Goal: Transaction & Acquisition: Purchase product/service

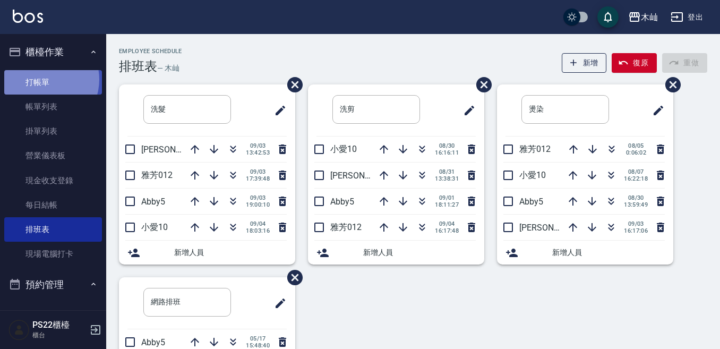
click at [41, 79] on link "打帳單" at bounding box center [53, 82] width 98 height 24
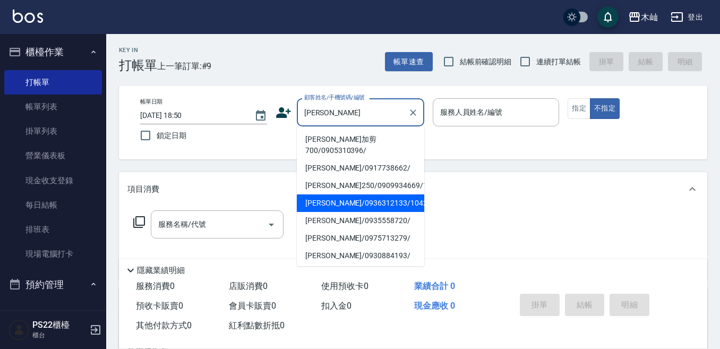
click at [325, 225] on li "[PERSON_NAME]/0935558720/" at bounding box center [360, 221] width 127 height 18
type input "[PERSON_NAME]/0935558720/"
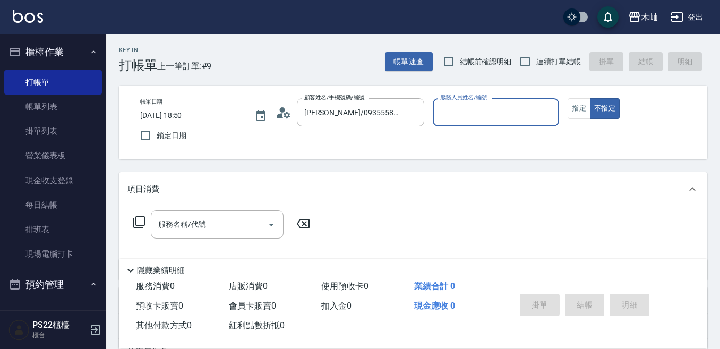
click at [479, 103] on div "服務人員姓名/編號" at bounding box center [496, 112] width 127 height 28
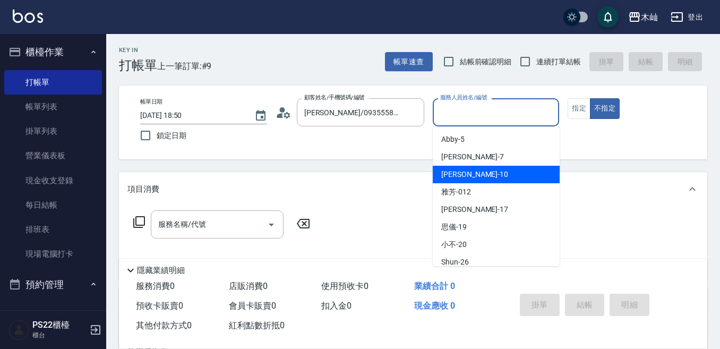
click at [456, 172] on span "小愛 -10" at bounding box center [474, 174] width 67 height 11
type input "小愛-10"
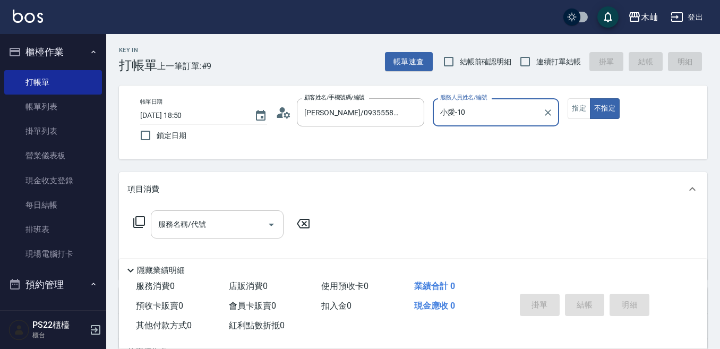
click at [223, 227] on input "服務名稱/代號" at bounding box center [209, 224] width 107 height 19
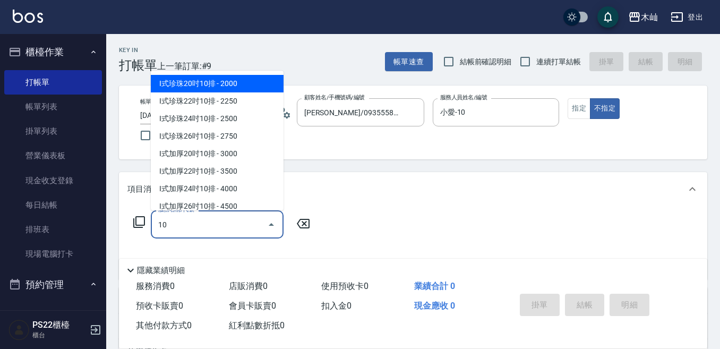
type input "1"
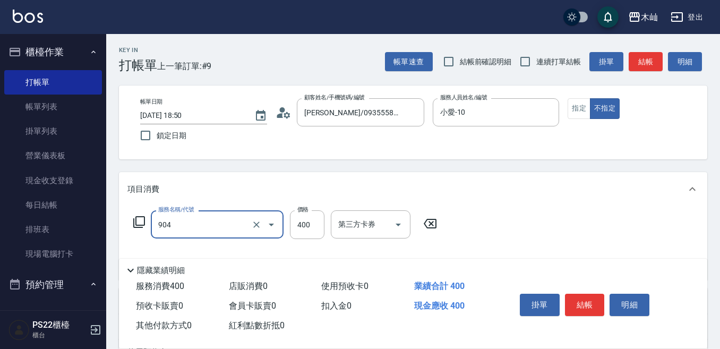
type input "精油洗+瞬護(904)"
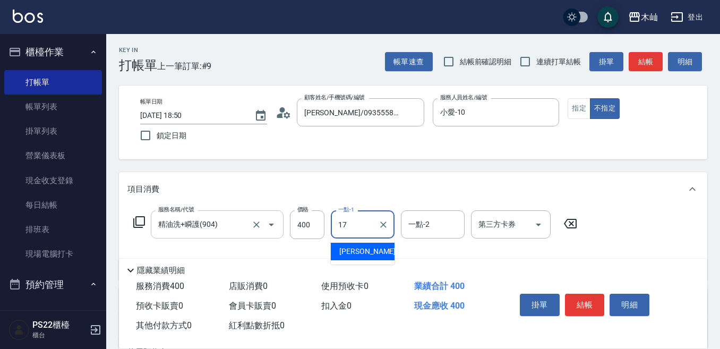
type input "[PERSON_NAME]-17"
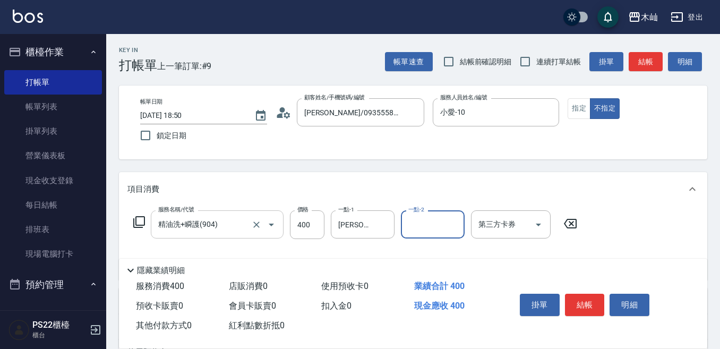
type input "0"
type input "[PERSON_NAME]-17"
click at [639, 71] on button "結帳" at bounding box center [646, 62] width 34 height 20
